Goal: Information Seeking & Learning: Check status

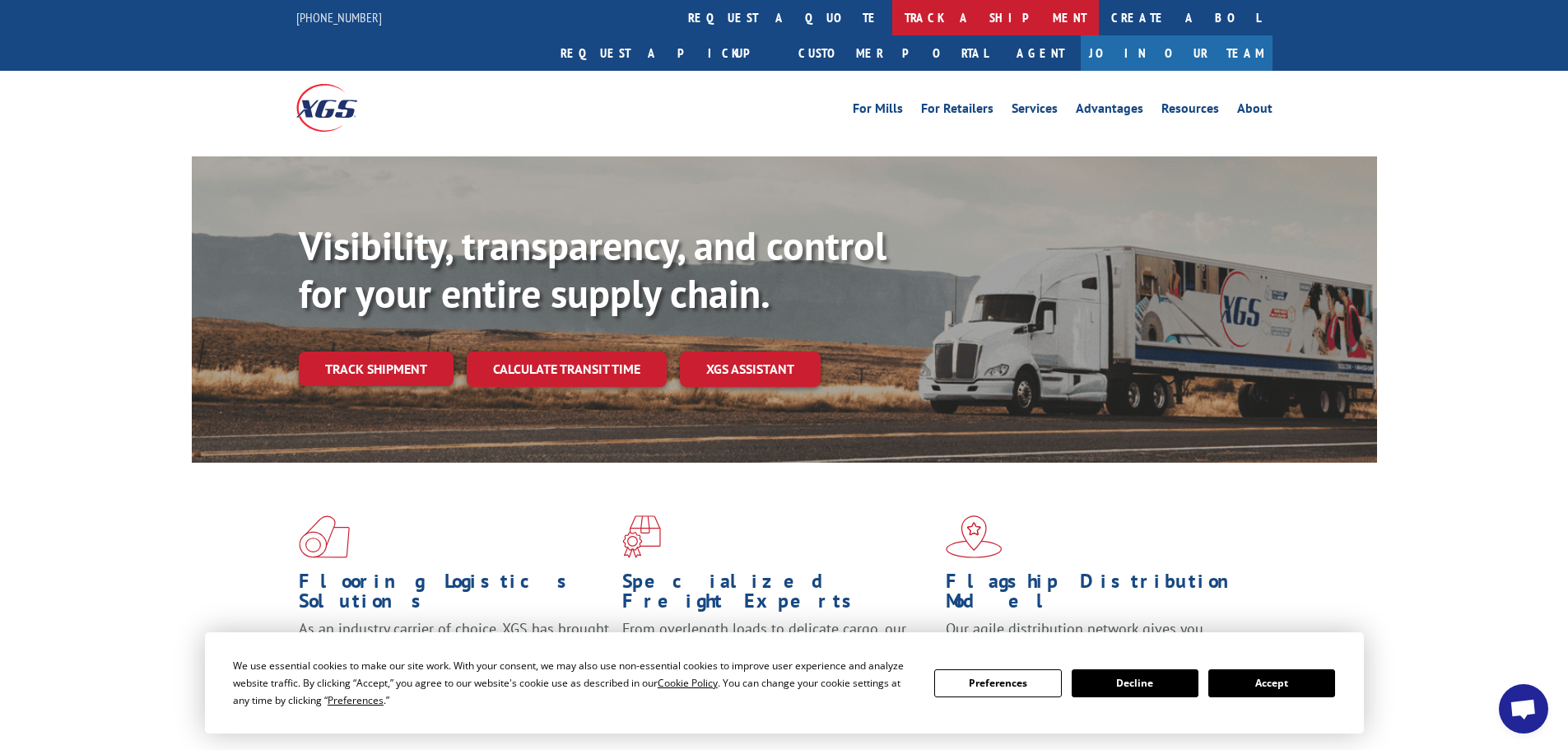
click at [892, 20] on link "track a shipment" at bounding box center [995, 17] width 206 height 36
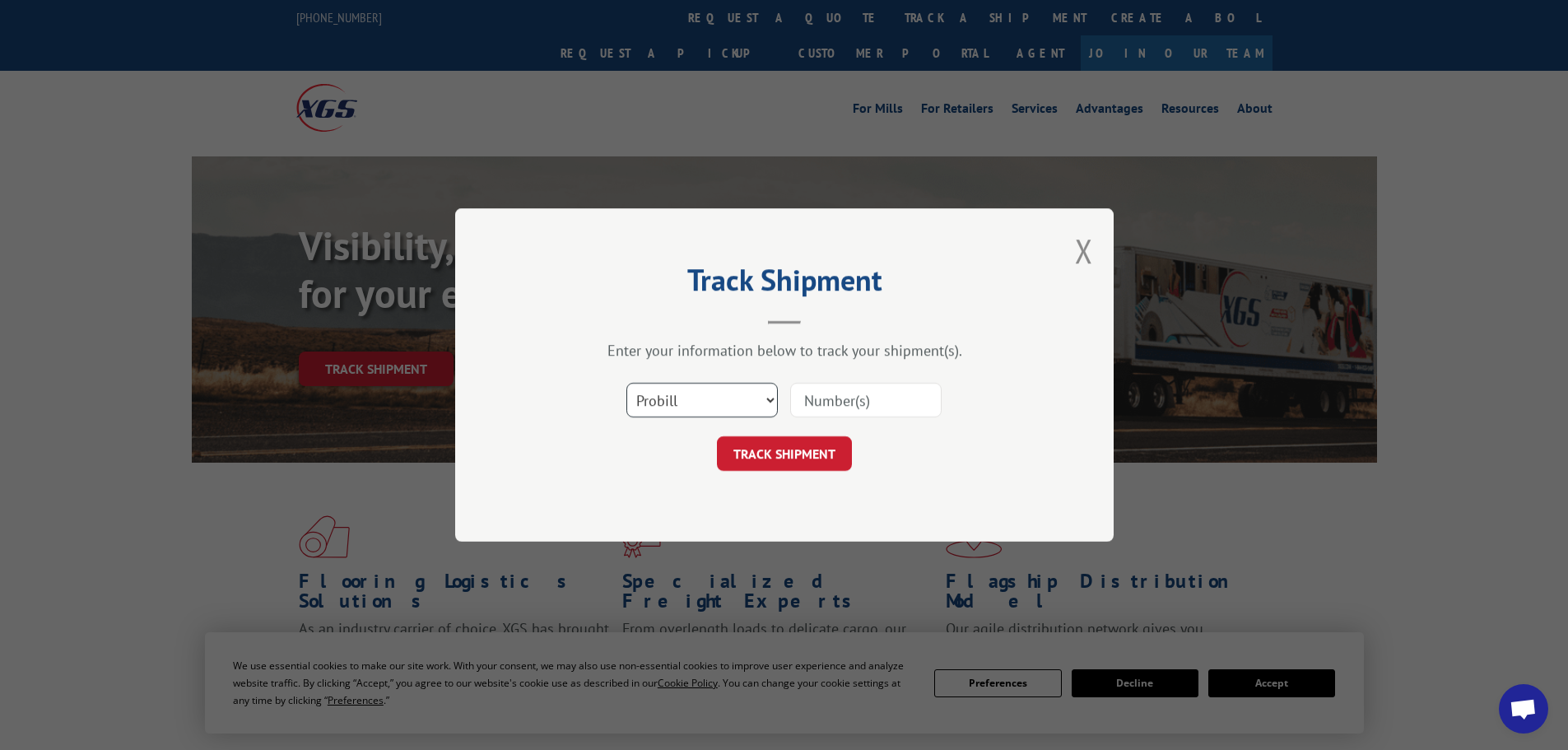
click at [723, 383] on select "Select category... Probill BOL PO" at bounding box center [702, 400] width 151 height 35
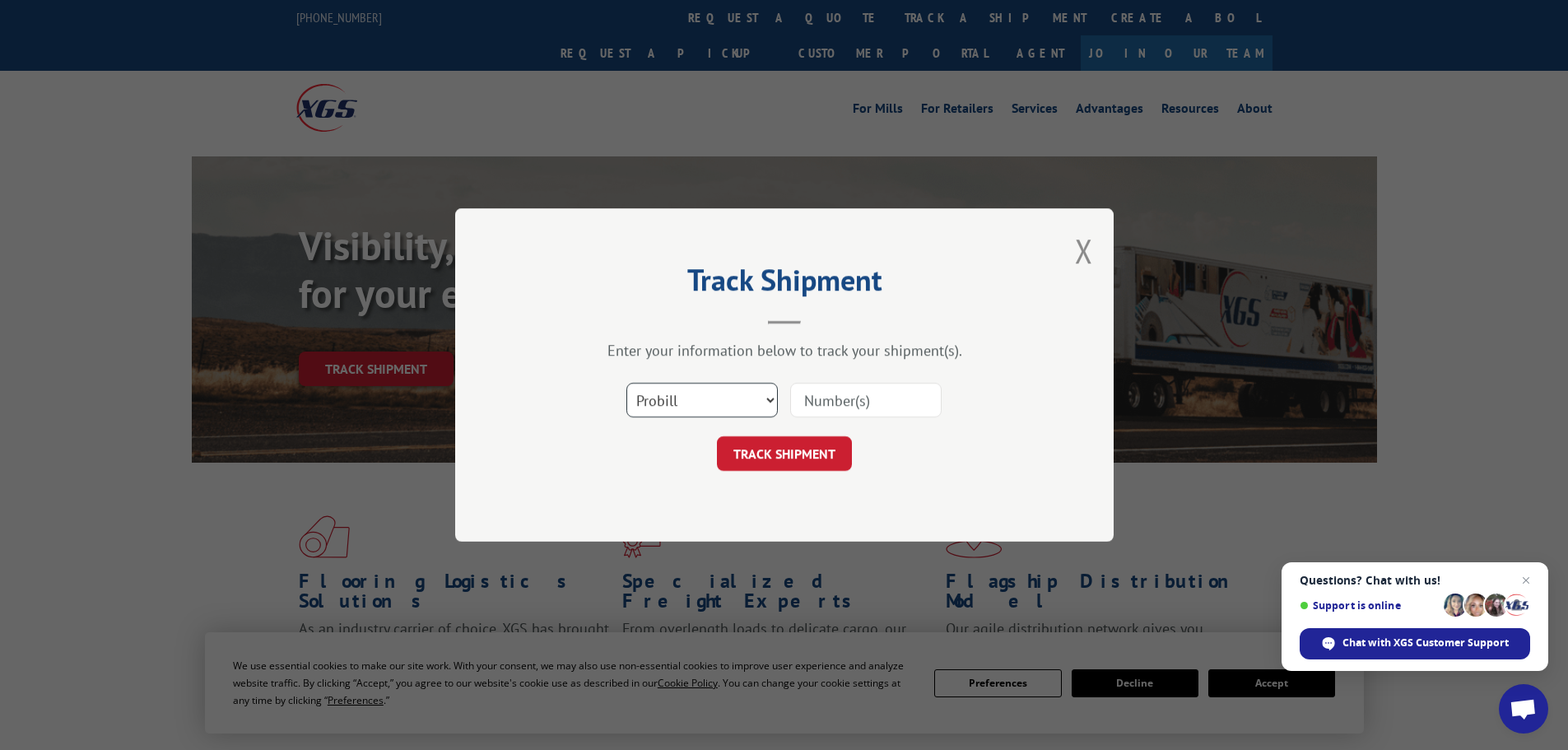
select select "bol"
click at [627, 383] on select "Select category... Probill BOL PO" at bounding box center [702, 400] width 151 height 35
click at [860, 400] on input at bounding box center [866, 400] width 151 height 35
paste input "5479043"
type input "5479043"
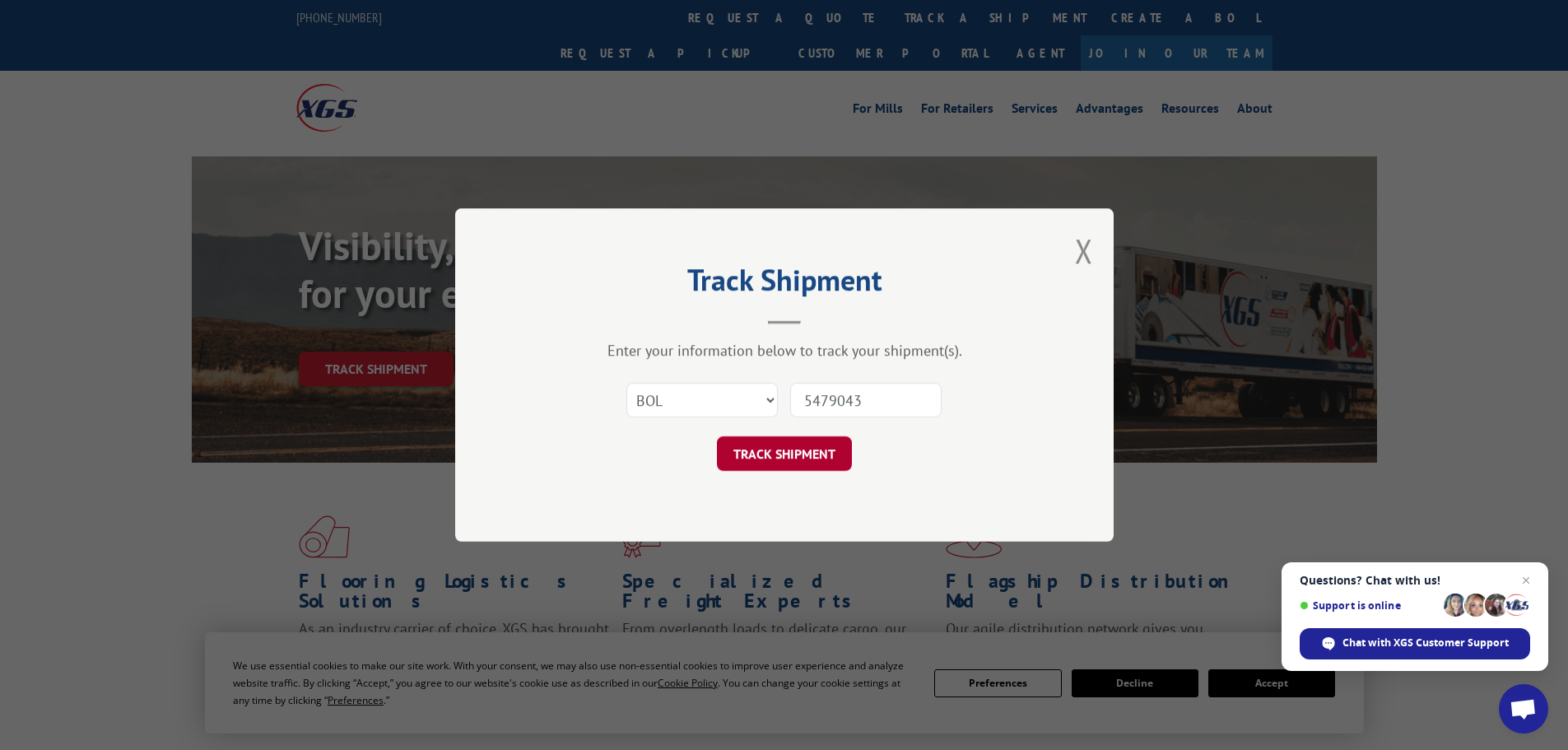
click at [783, 465] on button "TRACK SHIPMENT" at bounding box center [784, 454] width 135 height 35
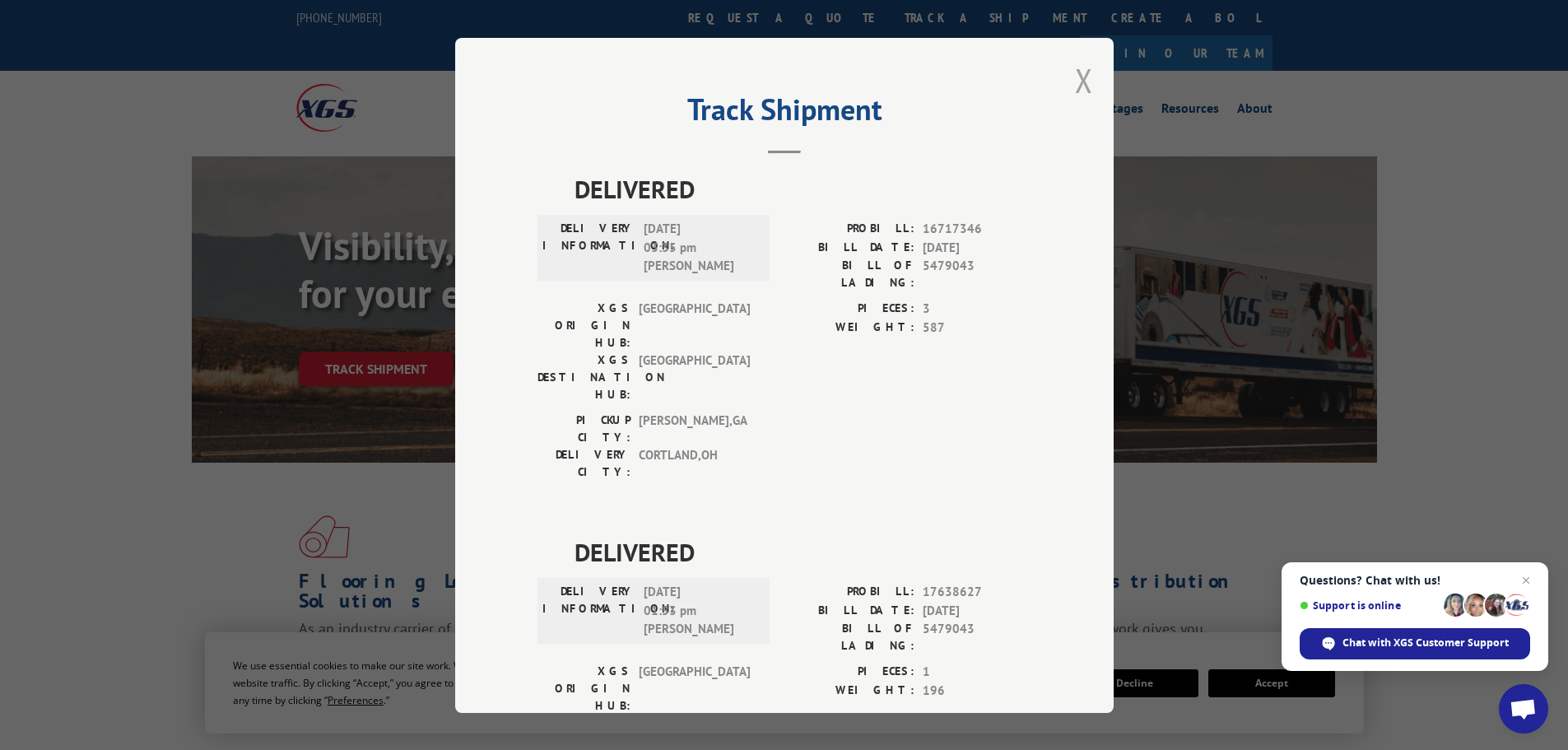
click at [1075, 75] on button "Close modal" at bounding box center [1084, 80] width 18 height 43
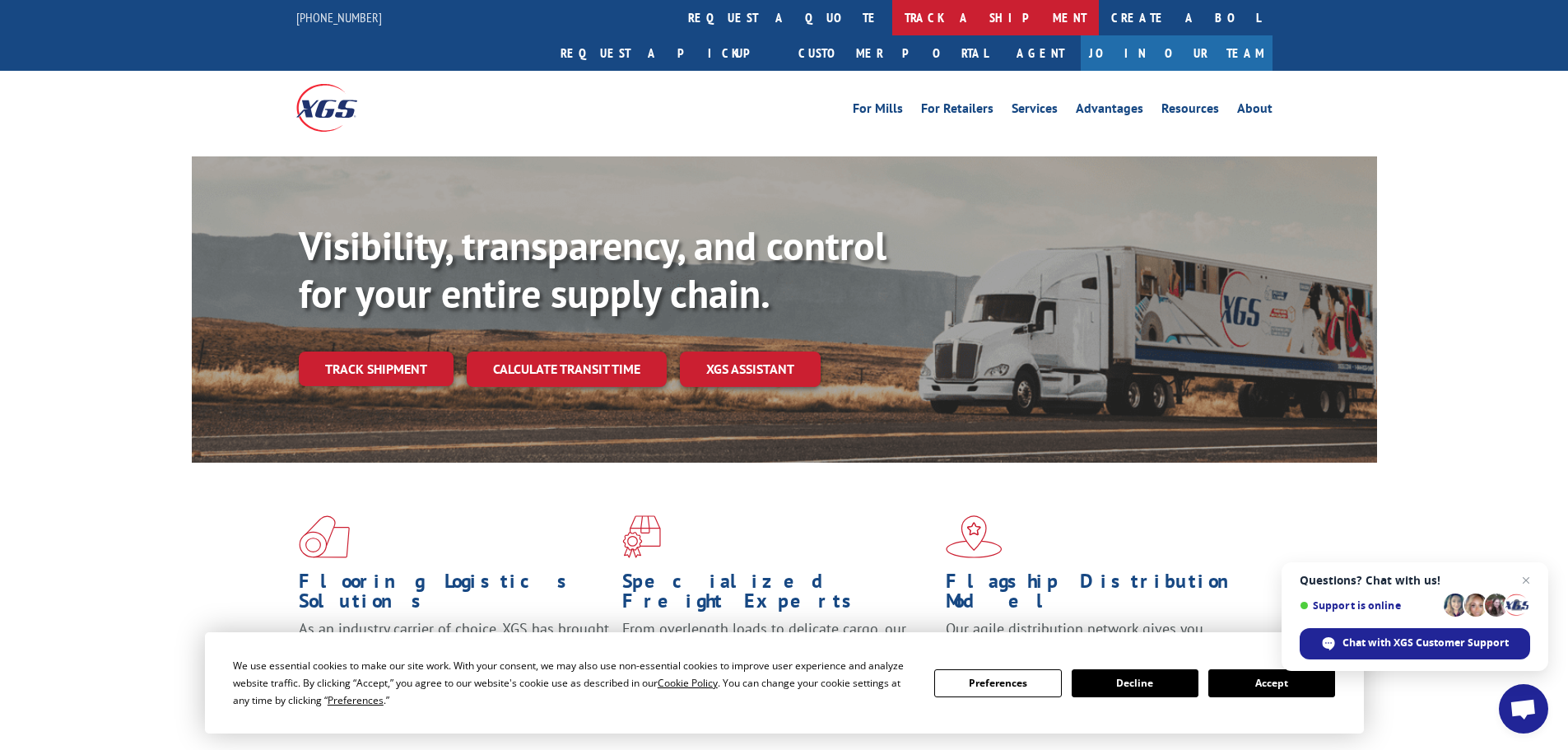
click at [892, 18] on link "track a shipment" at bounding box center [995, 17] width 206 height 36
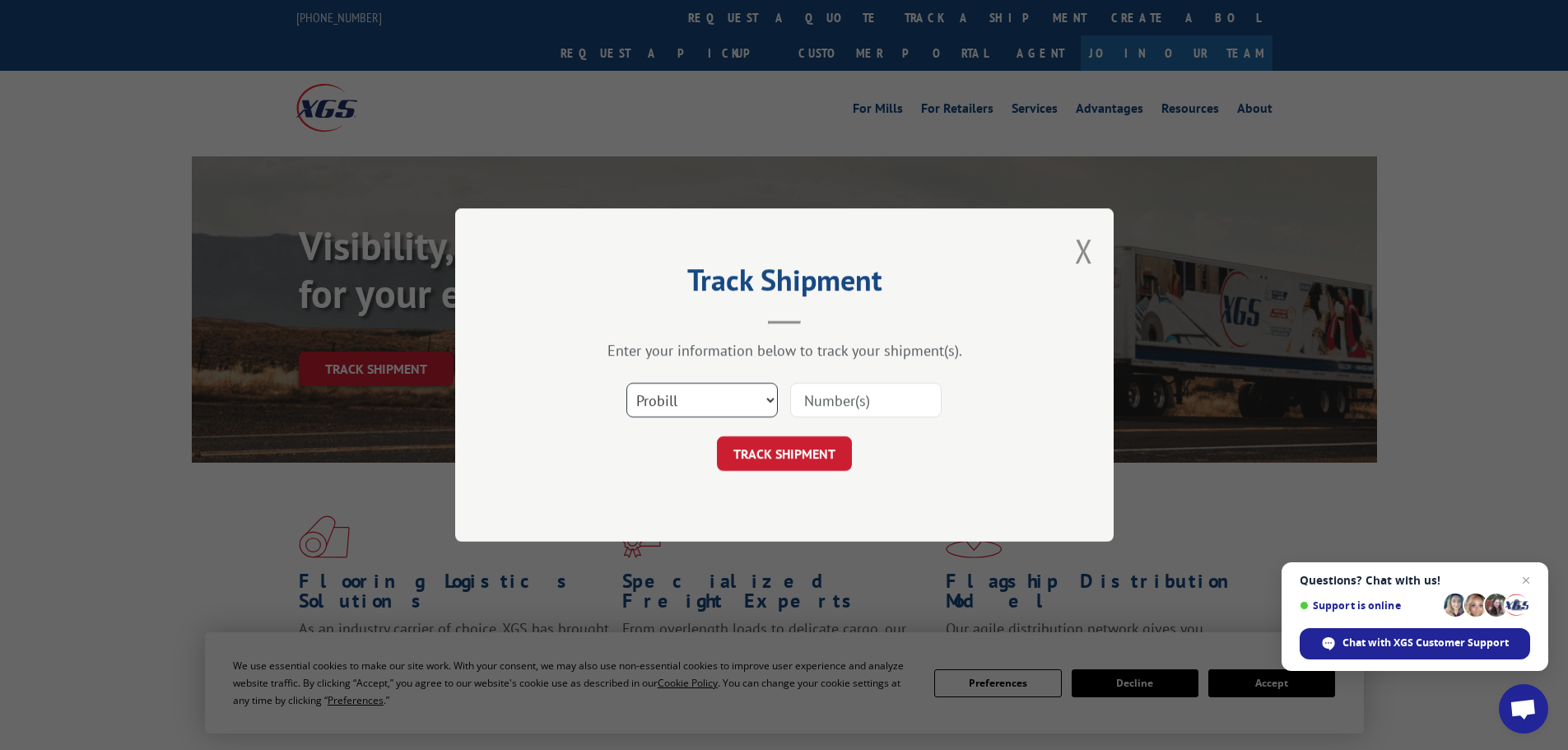
drag, startPoint x: 743, startPoint y: 395, endPoint x: 741, endPoint y: 415, distance: 20.1
click at [742, 403] on select "Select category... Probill BOL PO" at bounding box center [702, 400] width 151 height 35
select select "bol"
click at [627, 383] on select "Select category... Probill BOL PO" at bounding box center [702, 400] width 151 height 35
click at [866, 398] on input at bounding box center [866, 400] width 151 height 35
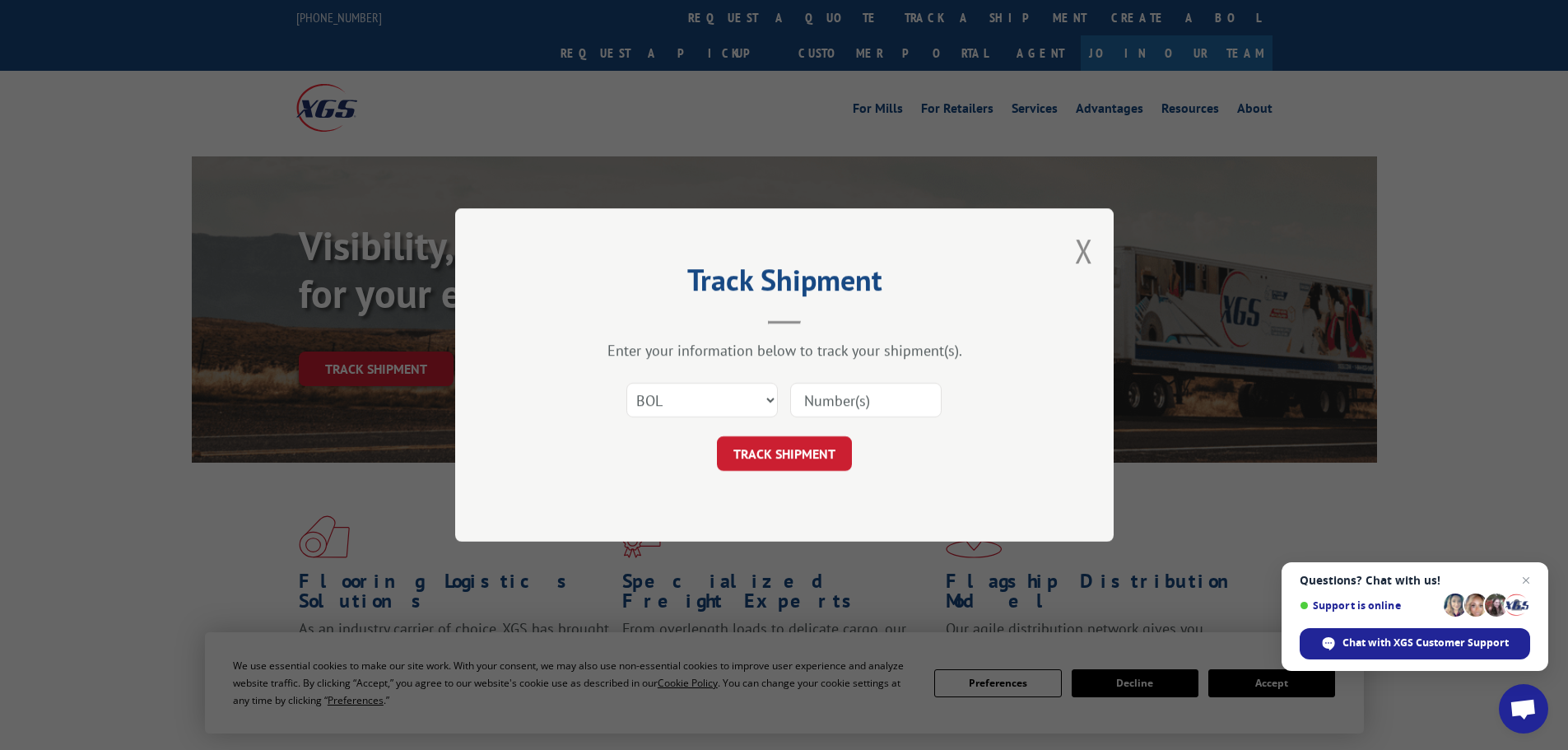
paste input "7056030"
type input "7056030"
click at [799, 456] on button "TRACK SHIPMENT" at bounding box center [784, 454] width 135 height 35
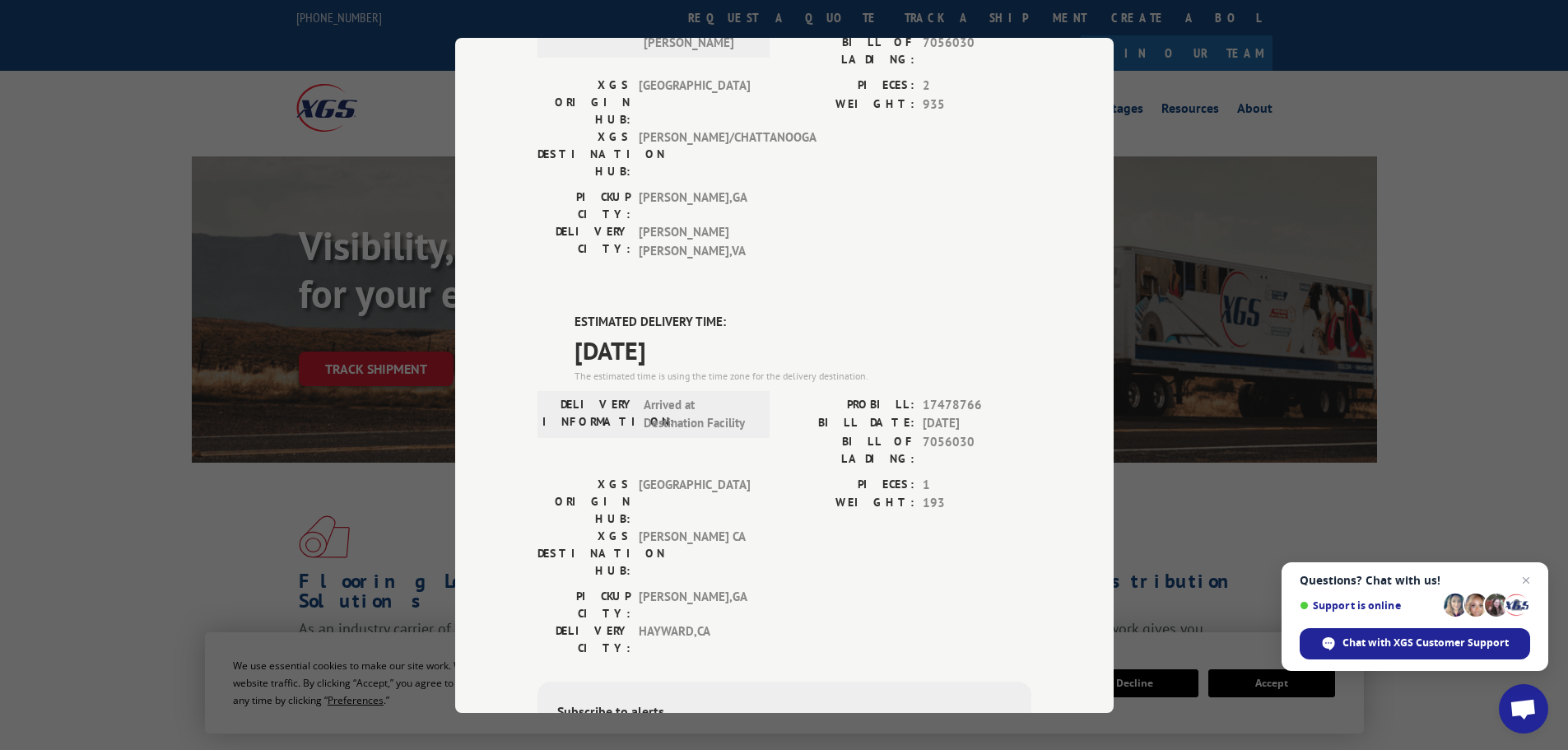
scroll to position [256, 0]
